Goal: Information Seeking & Learning: Learn about a topic

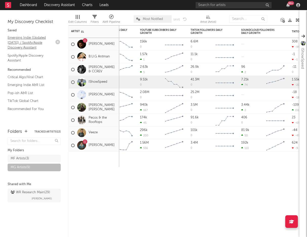
click at [27, 41] on link "Emerging Indie (Updated [DATE]) / Spotify/Apple Discovery Assistant" at bounding box center [32, 42] width 48 height 15
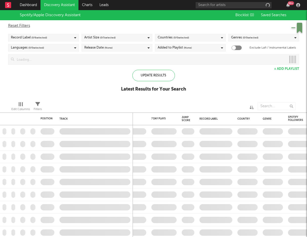
checkbox input "true"
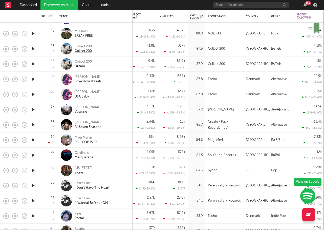
click at [81, 50] on div "Collect 200" at bounding box center [83, 51] width 17 height 5
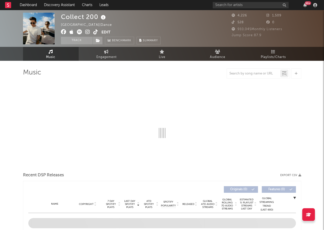
select select "1w"
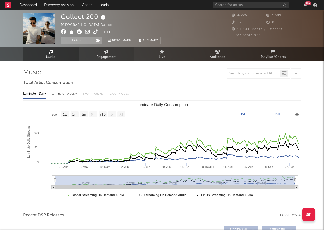
click at [102, 54] on span "Engagement" at bounding box center [107, 57] width 20 height 6
select select "1w"
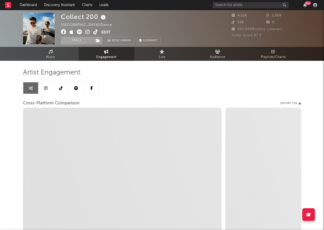
select select "1m"
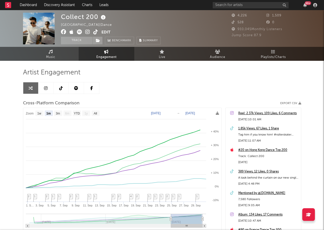
click at [44, 91] on link at bounding box center [46, 87] width 15 height 11
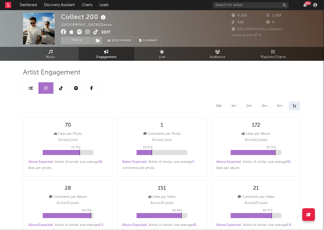
select select "1w"
click at [61, 89] on icon at bounding box center [61, 88] width 4 height 4
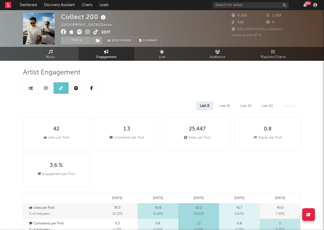
select select "1w"
click at [75, 88] on icon at bounding box center [76, 88] width 4 height 4
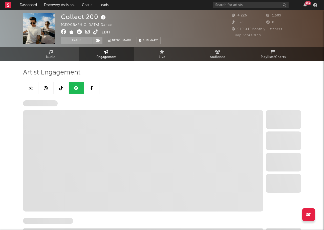
select select "1w"
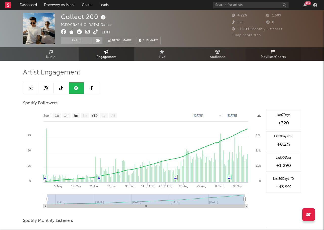
click at [277, 57] on span "Playlists/Charts" at bounding box center [273, 57] width 25 height 6
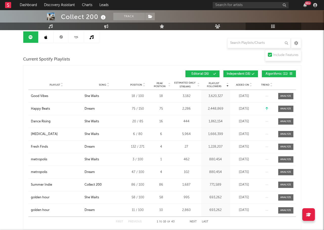
scroll to position [51, 0]
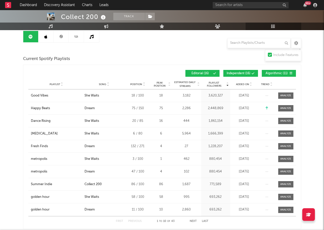
click at [46, 39] on link at bounding box center [46, 36] width 15 height 11
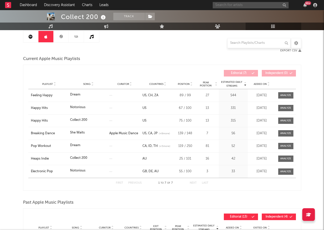
click at [228, 7] on input "text" at bounding box center [251, 5] width 76 height 6
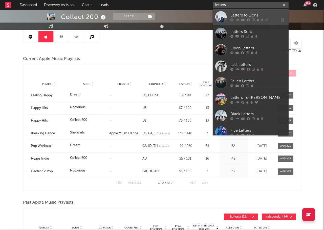
type input "letters"
click at [227, 16] on link "Letters to Lions" at bounding box center [251, 17] width 76 height 16
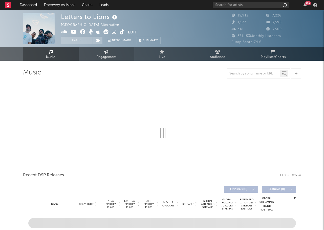
click at [109, 57] on span "Engagement" at bounding box center [107, 57] width 20 height 6
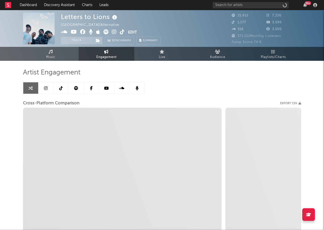
select select "1w"
click at [47, 86] on icon at bounding box center [46, 88] width 4 height 4
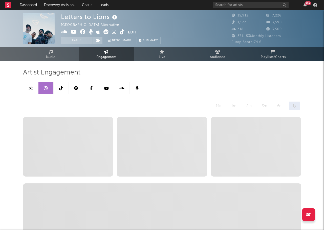
select select "6m"
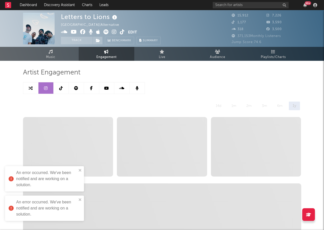
click at [61, 89] on icon at bounding box center [61, 88] width 4 height 4
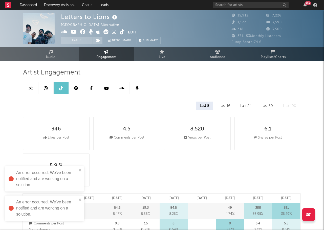
select select "6m"
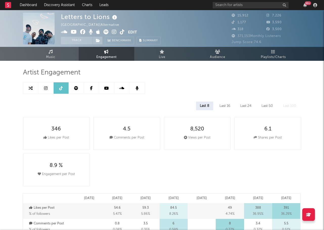
click at [120, 87] on icon at bounding box center [121, 88] width 5 height 4
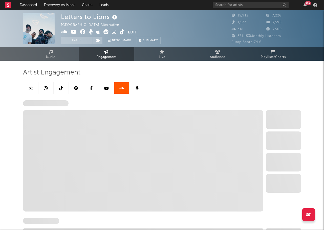
select select "6m"
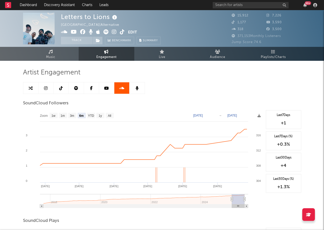
click at [109, 88] on link at bounding box center [106, 87] width 15 height 11
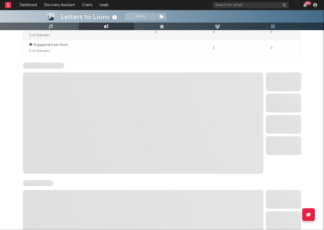
select select "6m"
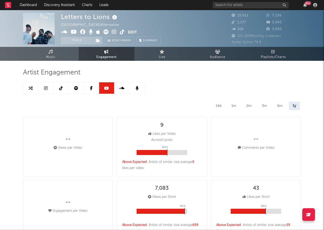
click at [79, 89] on link at bounding box center [76, 87] width 15 height 11
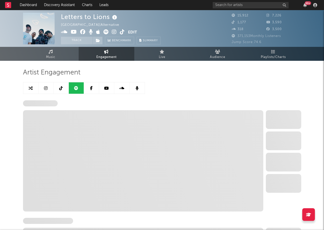
select select "6m"
select select "1w"
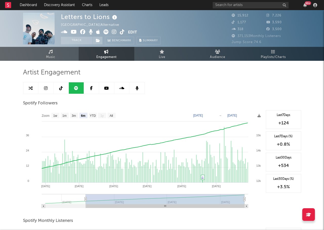
click at [106, 57] on span "Engagement" at bounding box center [107, 57] width 20 height 6
select select "1m"
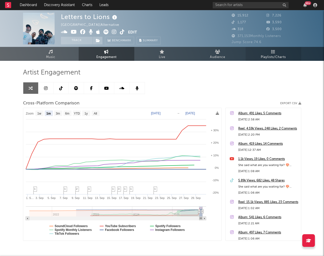
click at [263, 52] on link "Playlists/Charts" at bounding box center [274, 54] width 56 height 14
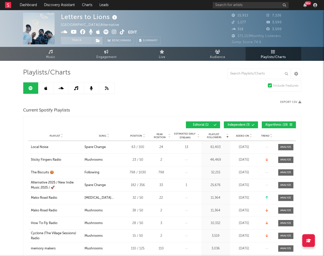
click at [44, 89] on icon at bounding box center [45, 88] width 3 height 4
